Goal: Information Seeking & Learning: Learn about a topic

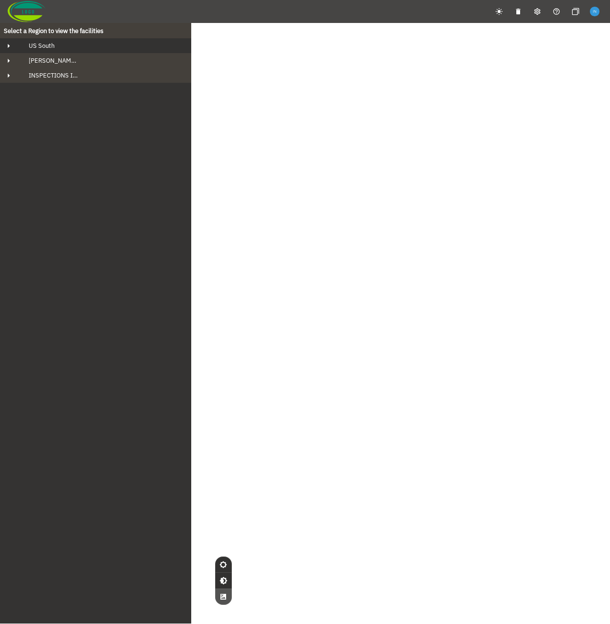
click at [110, 45] on div "US South" at bounding box center [104, 46] width 166 height 8
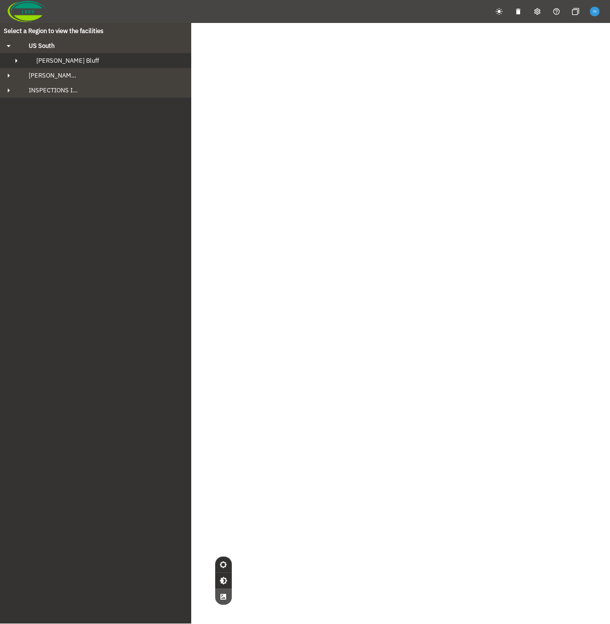
click at [106, 56] on button "[PERSON_NAME] Bluff" at bounding box center [95, 60] width 191 height 15
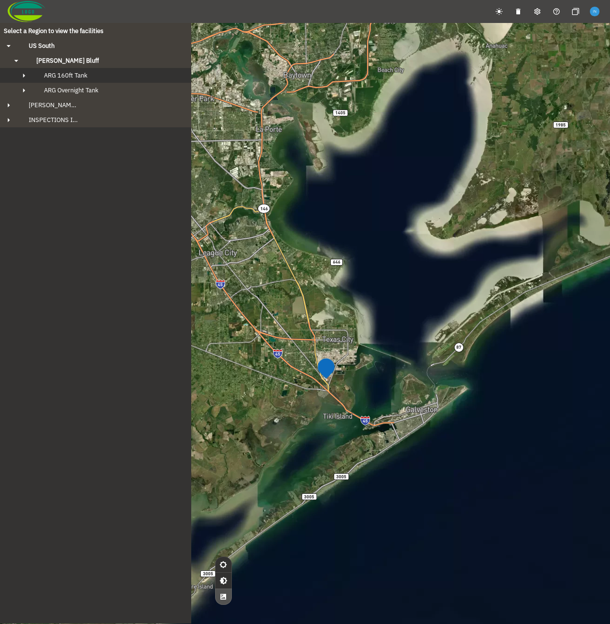
click at [108, 71] on button "ARG 160ft Tank" at bounding box center [95, 75] width 191 height 15
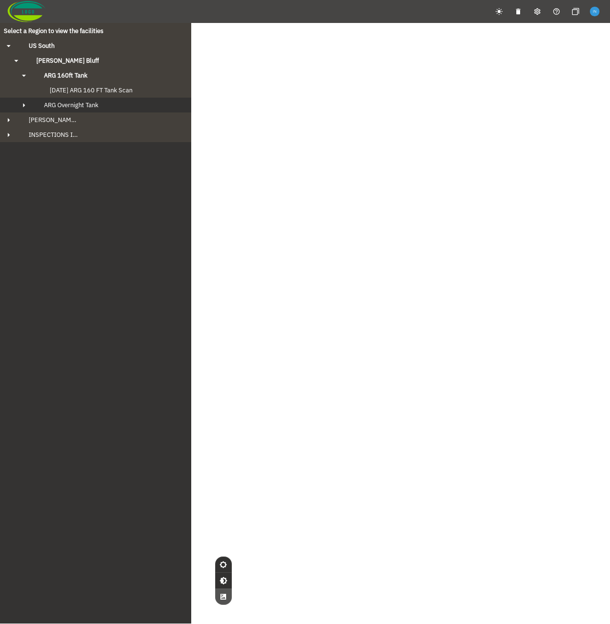
click at [110, 107] on div "ARG Overnight Tank" at bounding box center [104, 105] width 136 height 8
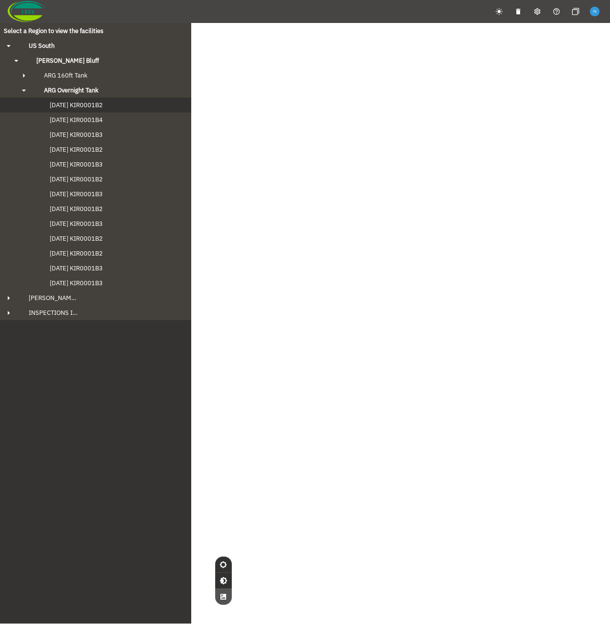
click at [110, 109] on button "[DATE] KIR0001B2" at bounding box center [95, 105] width 191 height 15
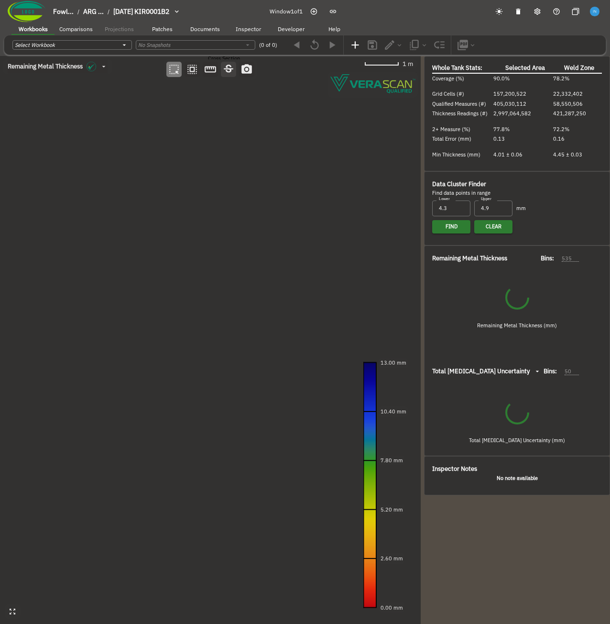
click at [229, 70] on icon "button" at bounding box center [228, 69] width 12 height 12
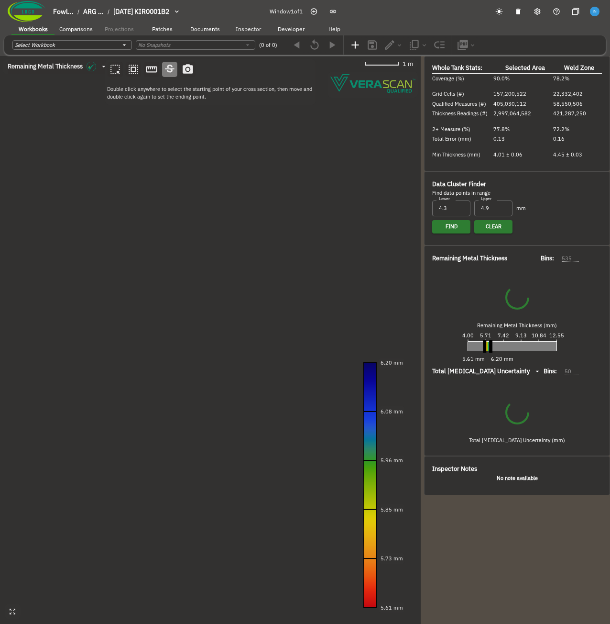
click at [89, 309] on canvas at bounding box center [210, 340] width 421 height 568
click at [282, 384] on canvas at bounding box center [210, 340] width 421 height 568
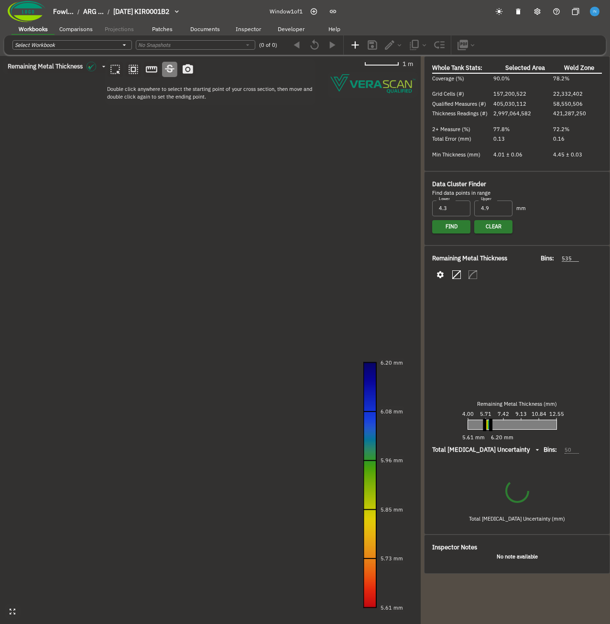
click at [282, 384] on canvas at bounding box center [210, 340] width 421 height 568
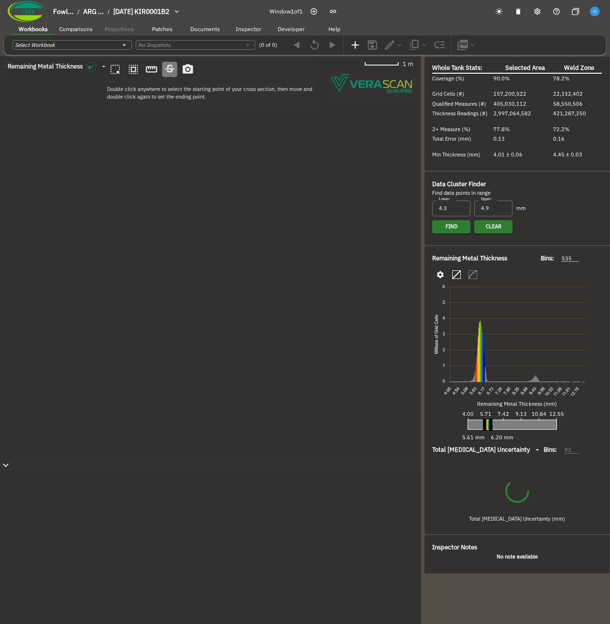
type input "93"
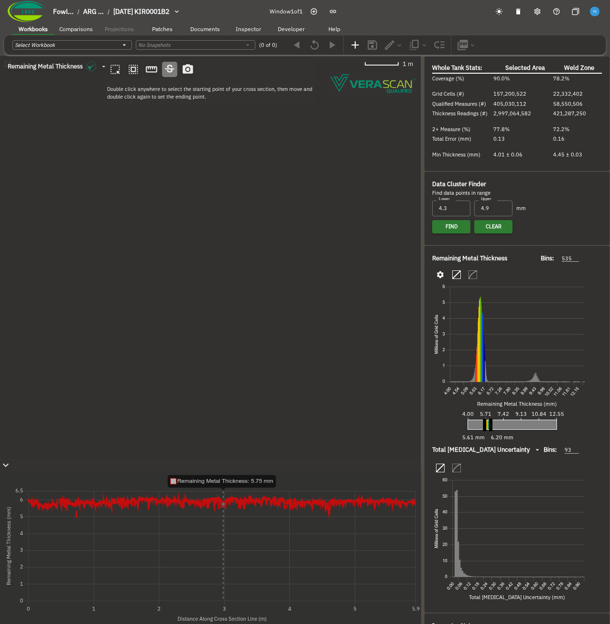
click at [535, 8] on icon "button" at bounding box center [538, 12] width 8 height 8
radio input "true"
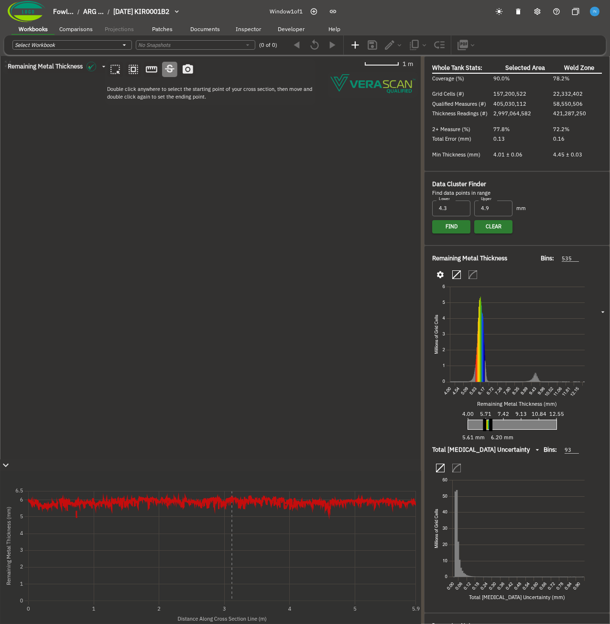
type input "0.169"
type input "0.193"
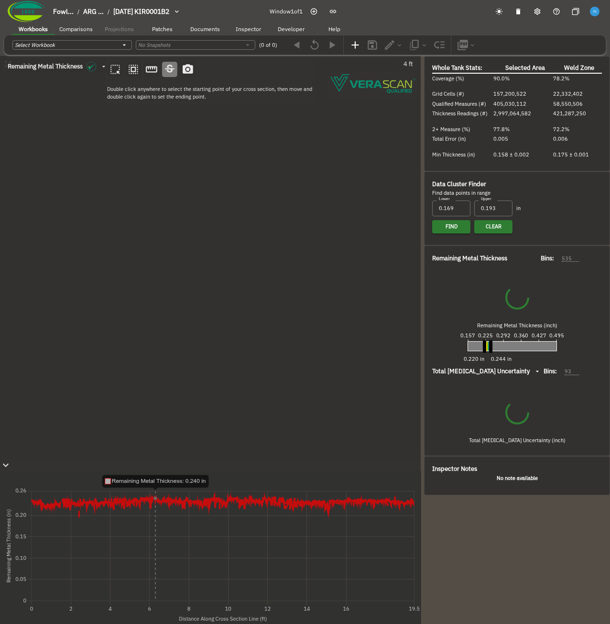
type input "537"
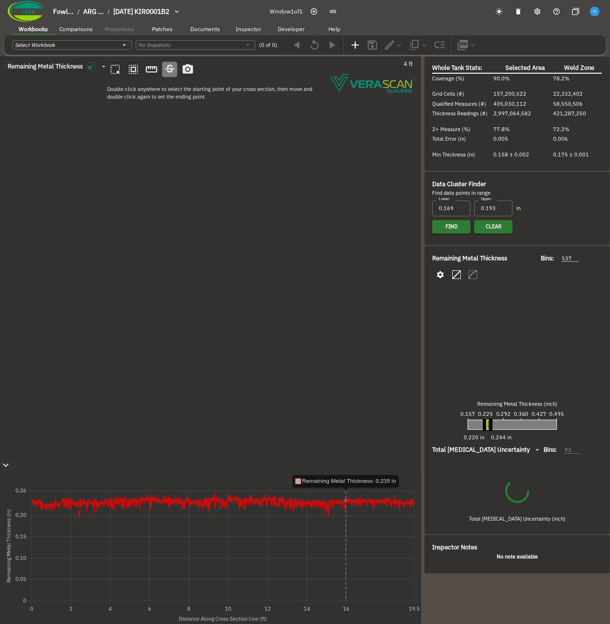
type input "94"
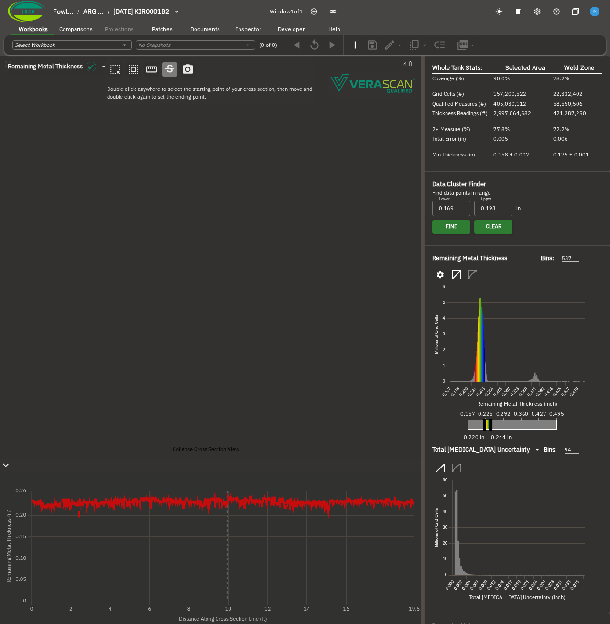
click at [9, 463] on icon "button" at bounding box center [6, 464] width 6 height 3
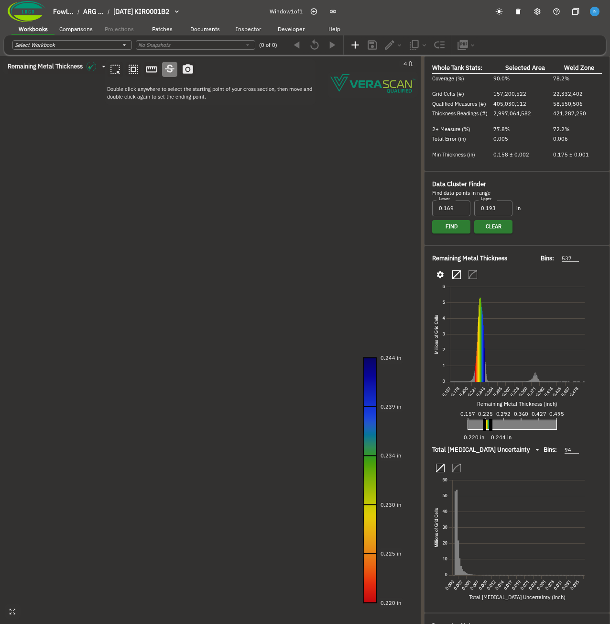
click at [127, 188] on canvas at bounding box center [210, 340] width 421 height 568
click at [301, 416] on canvas at bounding box center [210, 340] width 421 height 568
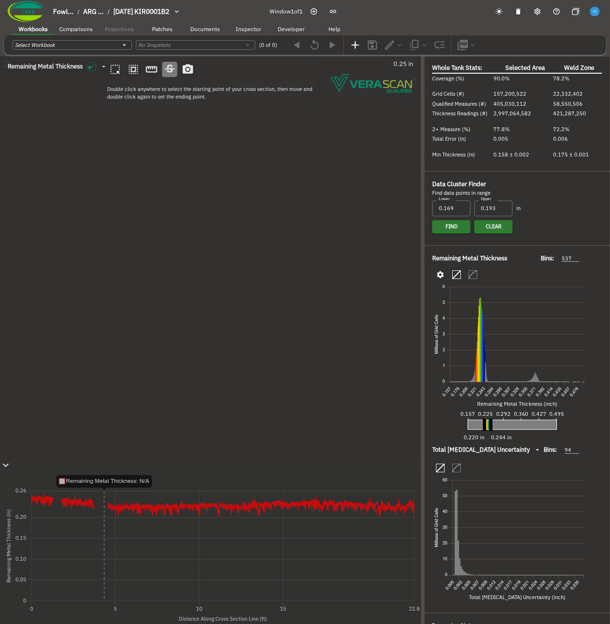
drag, startPoint x: 272, startPoint y: 246, endPoint x: 244, endPoint y: 349, distance: 106.6
click at [69, 623] on html "Fowl... / ARG ... / [DATE] KIR0001B2 Window 1 of 1 Workbooks Comparisons Projec…" at bounding box center [305, 328] width 610 height 657
drag, startPoint x: 278, startPoint y: 297, endPoint x: 172, endPoint y: 372, distance: 129.8
click at [170, 374] on canvas at bounding box center [210, 340] width 421 height 568
drag, startPoint x: 241, startPoint y: 359, endPoint x: 124, endPoint y: 407, distance: 125.9
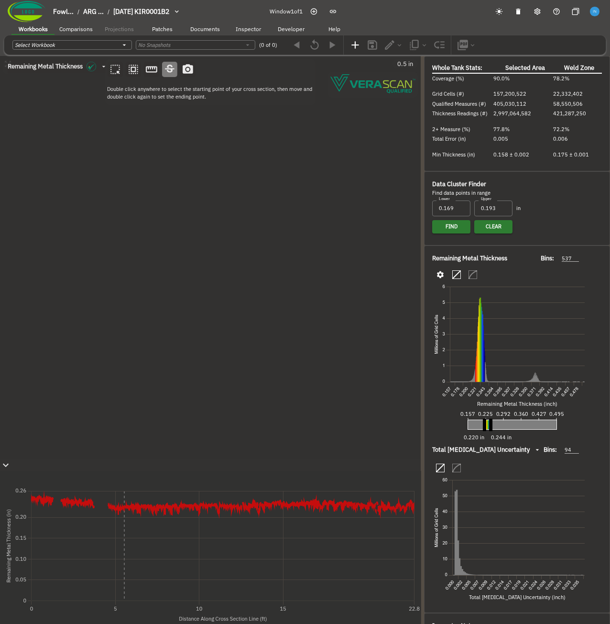
click at [124, 407] on canvas at bounding box center [210, 340] width 421 height 568
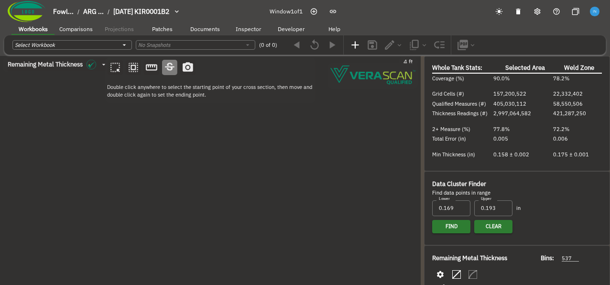
click at [140, 68] on icon "button" at bounding box center [133, 67] width 12 height 12
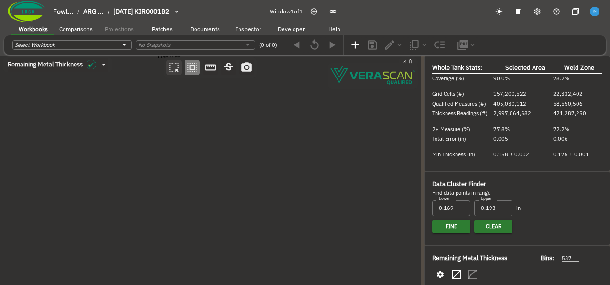
click at [170, 70] on icon "button" at bounding box center [174, 68] width 10 height 10
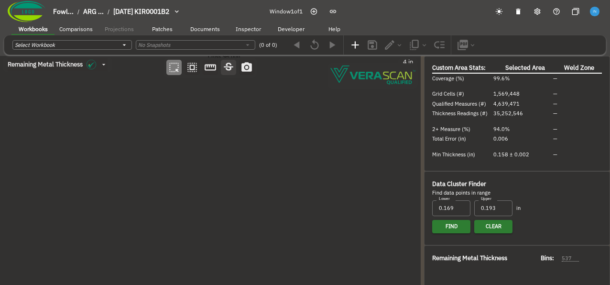
click at [228, 70] on icon "button" at bounding box center [229, 67] width 10 height 8
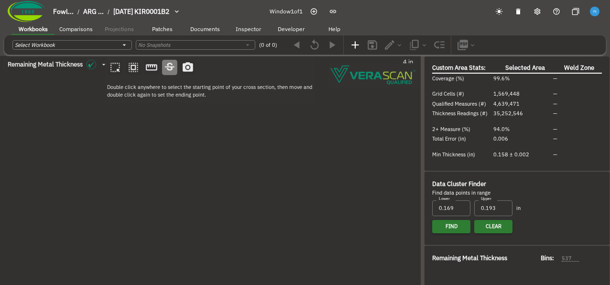
type input "157"
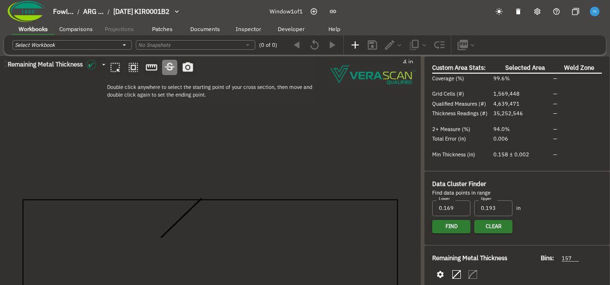
type input "64"
